Goal: Transaction & Acquisition: Purchase product/service

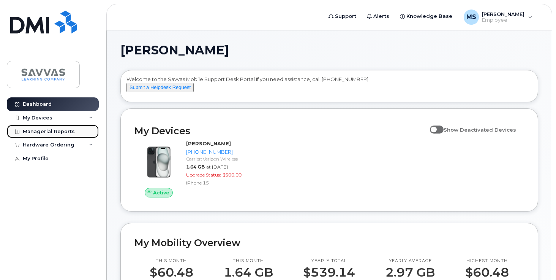
click at [62, 131] on div "Managerial Reports" at bounding box center [49, 131] width 52 height 6
click at [51, 130] on div "Managerial Reports" at bounding box center [49, 131] width 52 height 6
click at [89, 117] on icon at bounding box center [91, 118] width 4 height 4
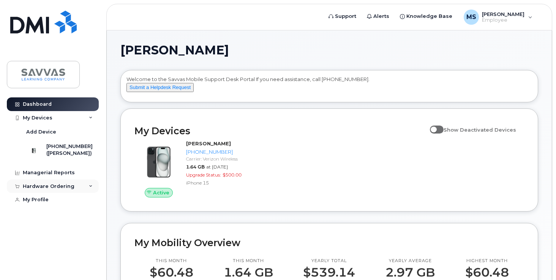
click at [87, 192] on div "Hardware Ordering" at bounding box center [53, 186] width 92 height 14
click at [45, 218] on div "New Order" at bounding box center [40, 214] width 29 height 7
